Goal: Information Seeking & Learning: Learn about a topic

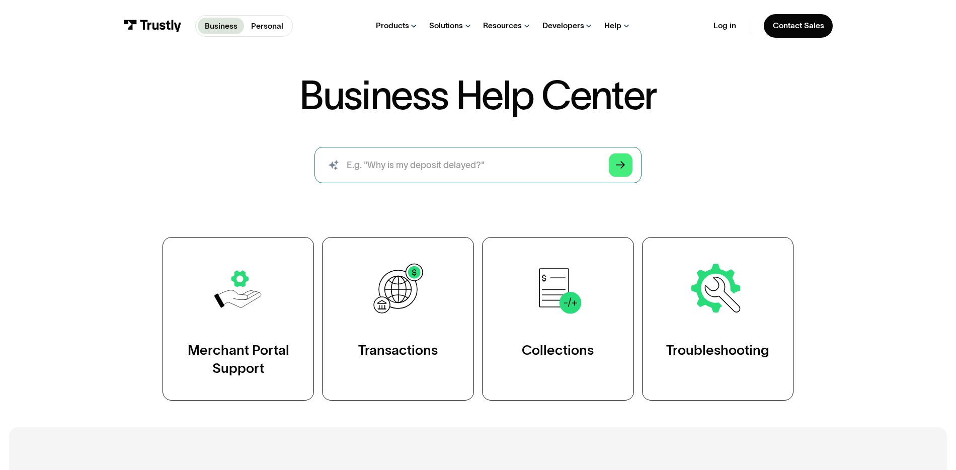
scroll to position [75, 0]
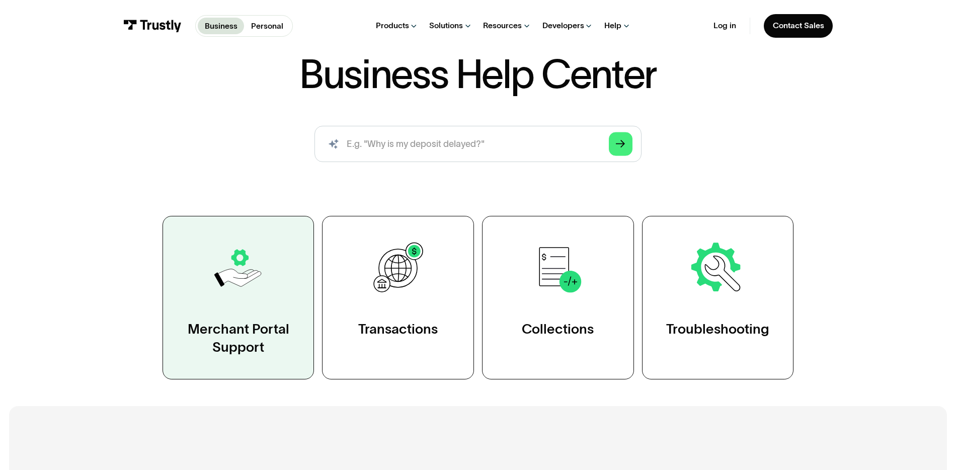
click at [202, 356] on div "Merchant Portal Support" at bounding box center [239, 338] width 106 height 36
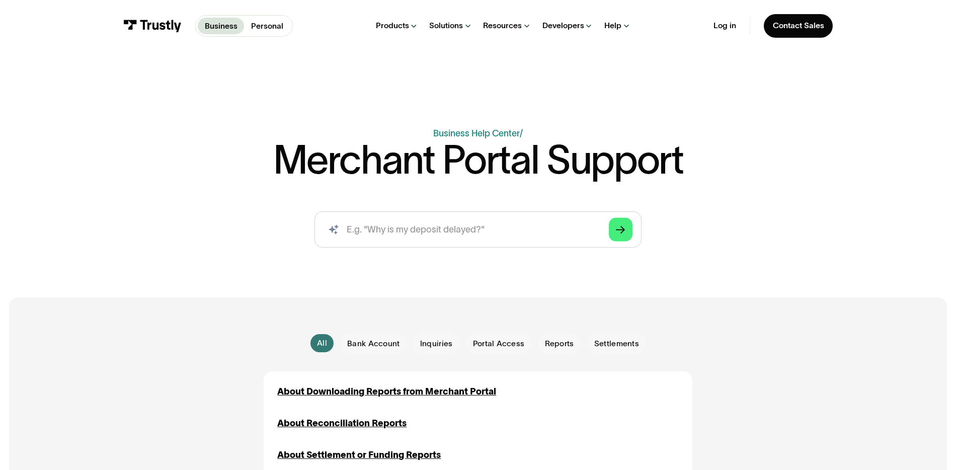
scroll to position [4, 0]
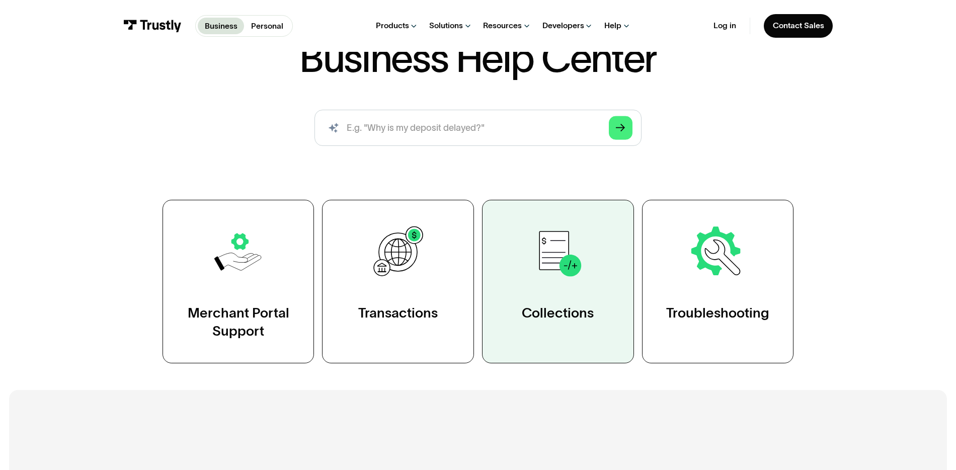
scroll to position [94, 0]
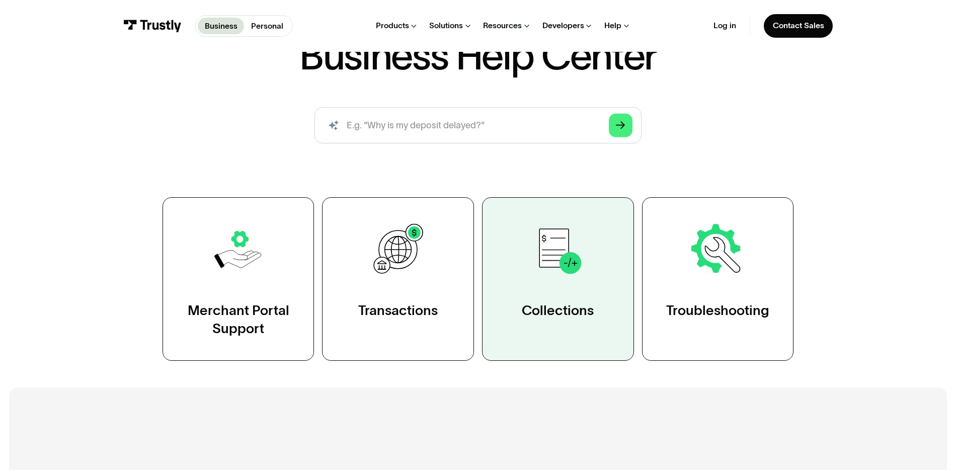
click at [591, 360] on link "Collections" at bounding box center [558, 278] width 152 height 163
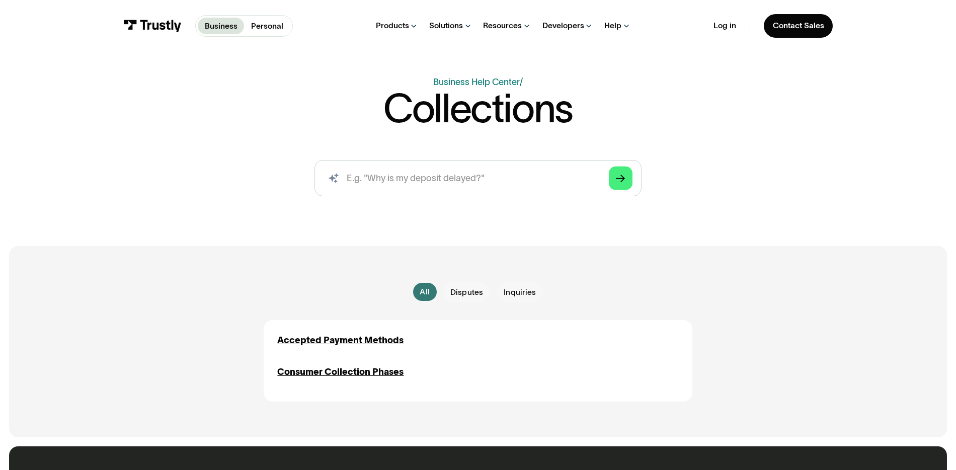
scroll to position [50, 0]
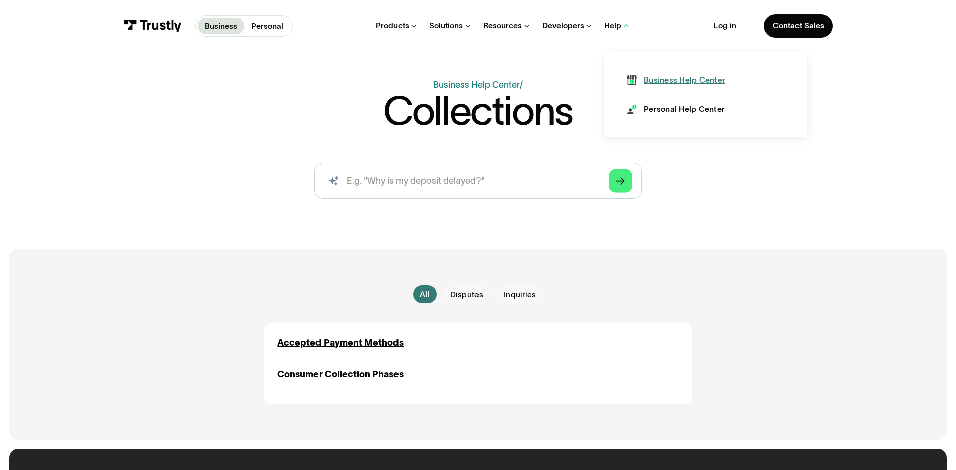
click at [681, 86] on div "Business Help Center" at bounding box center [683, 79] width 81 height 11
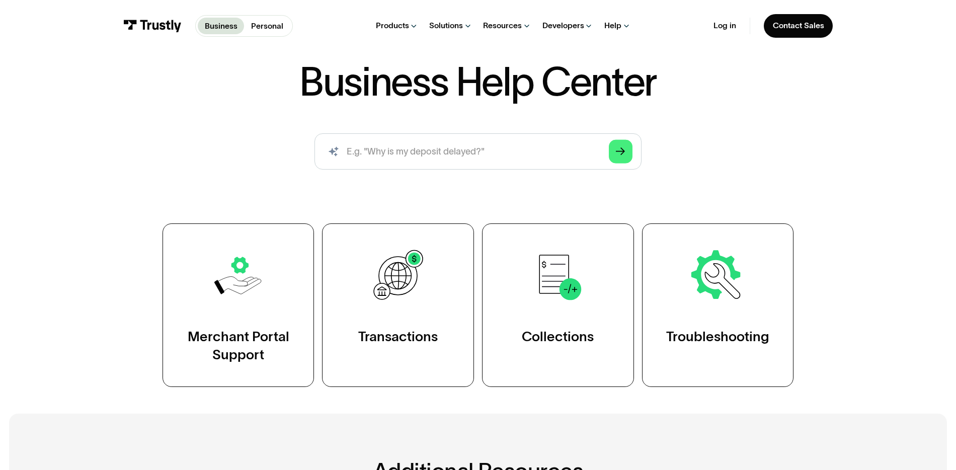
scroll to position [62, 0]
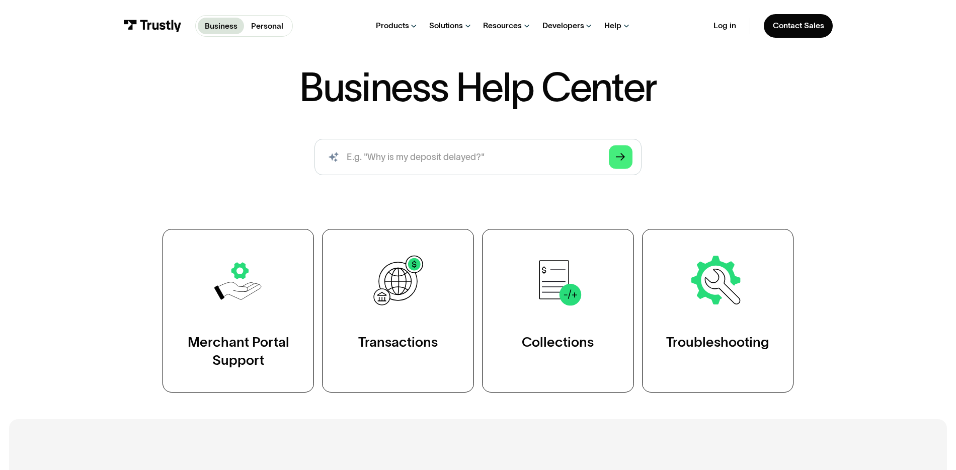
scroll to position [63, 0]
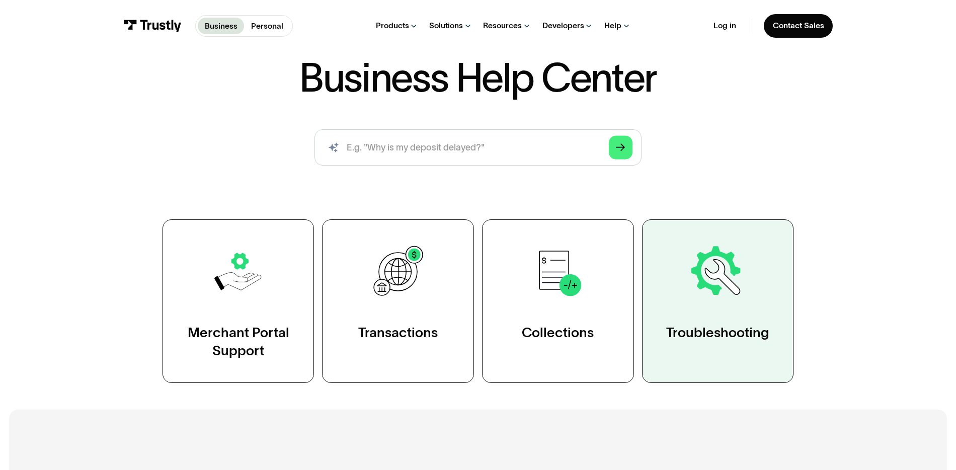
scroll to position [72, 0]
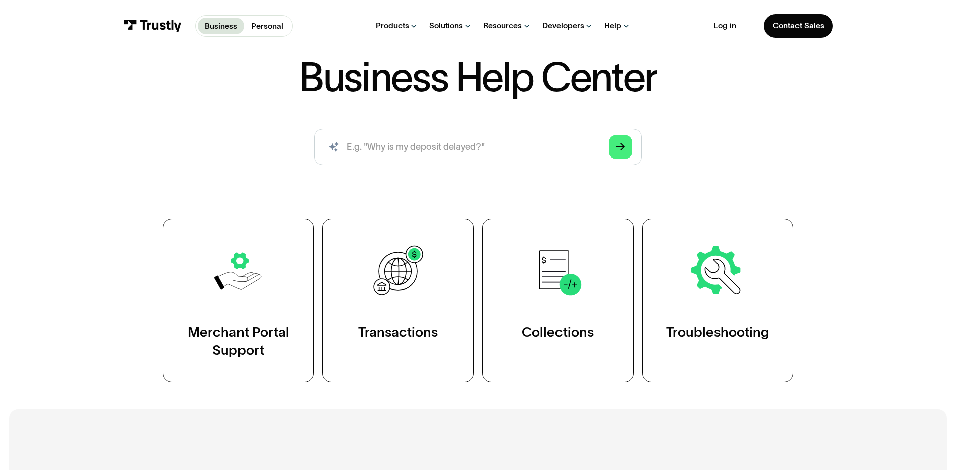
click at [527, 220] on div "Business Help Center Business Help Center / Merchant Portal Support / Viewing A…" at bounding box center [477, 220] width 653 height 324
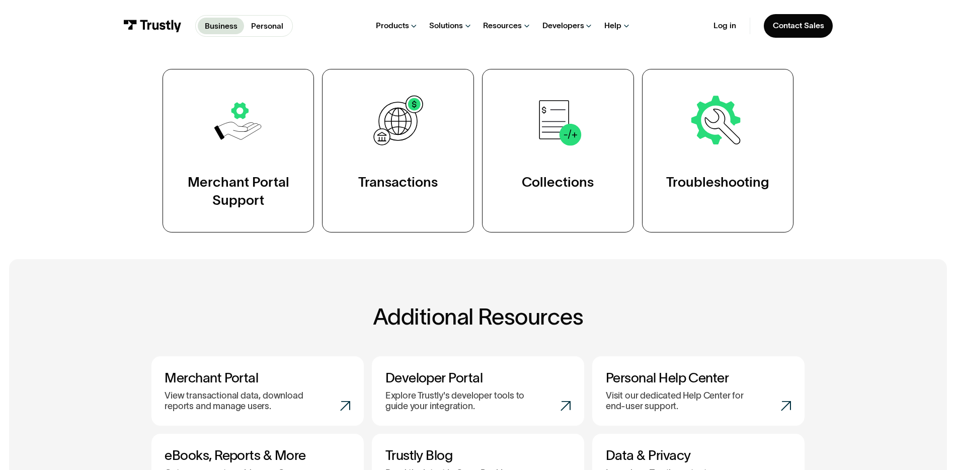
scroll to position [0, 0]
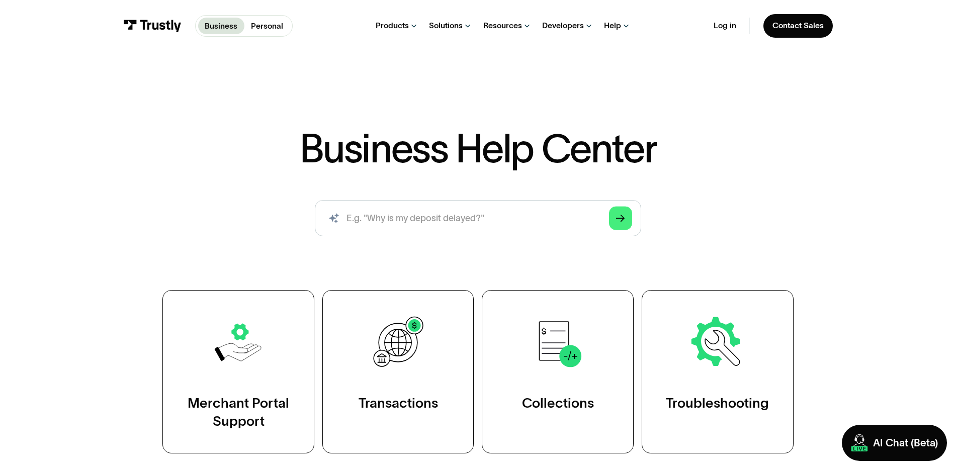
scroll to position [2, 0]
